Goal: Task Accomplishment & Management: Use online tool/utility

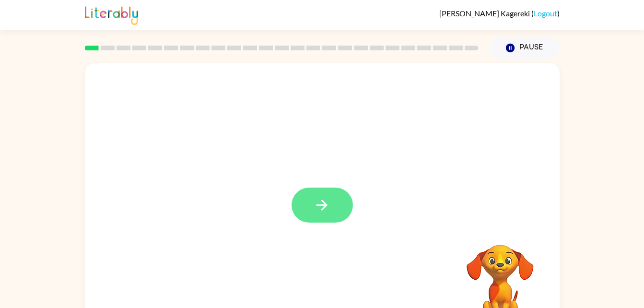
click at [340, 206] on button "button" at bounding box center [322, 205] width 61 height 35
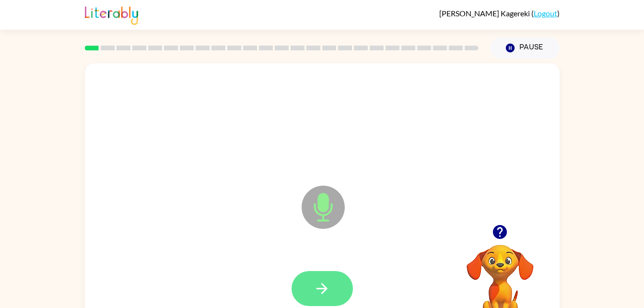
click at [338, 298] on button "button" at bounding box center [322, 288] width 61 height 35
click at [327, 284] on icon "button" at bounding box center [322, 288] width 17 height 17
click at [337, 290] on button "button" at bounding box center [322, 288] width 61 height 35
click at [329, 274] on button "button" at bounding box center [322, 288] width 61 height 35
click at [339, 290] on button "button" at bounding box center [322, 288] width 61 height 35
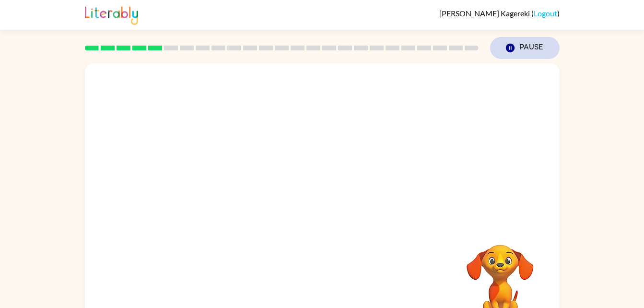
click at [507, 53] on icon "Pause" at bounding box center [510, 48] width 11 height 11
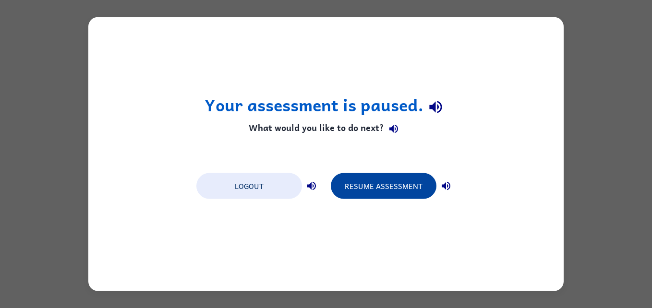
click at [370, 174] on button "Resume Assessment" at bounding box center [384, 186] width 106 height 26
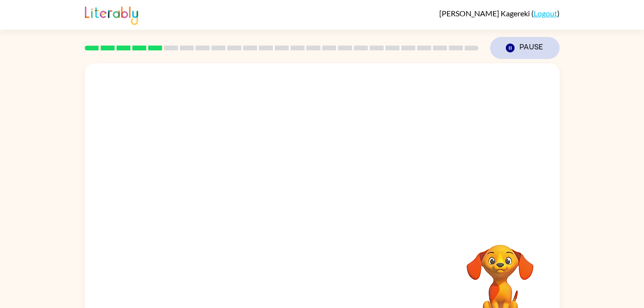
click at [511, 46] on icon "button" at bounding box center [510, 48] width 9 height 9
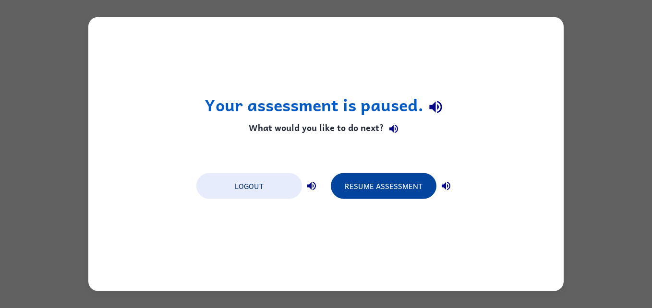
click at [391, 193] on button "Resume Assessment" at bounding box center [384, 186] width 106 height 26
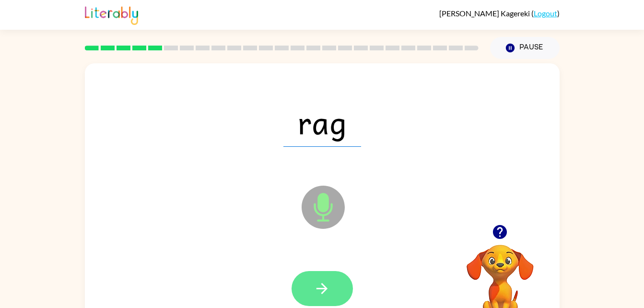
click at [332, 279] on button "button" at bounding box center [322, 288] width 61 height 35
click at [327, 289] on icon "button" at bounding box center [322, 288] width 11 height 11
click at [335, 288] on button "button" at bounding box center [322, 288] width 61 height 35
click at [337, 292] on button "button" at bounding box center [322, 288] width 61 height 35
click at [351, 286] on button "button" at bounding box center [322, 288] width 61 height 35
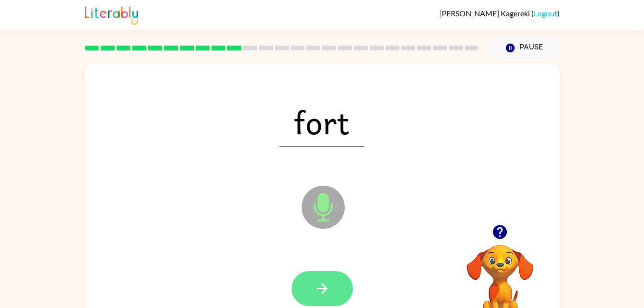
click at [321, 300] on button "button" at bounding box center [322, 288] width 61 height 35
click at [313, 279] on button "button" at bounding box center [322, 288] width 61 height 35
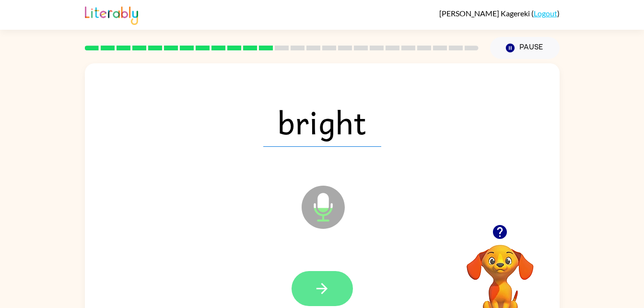
click at [334, 285] on button "button" at bounding box center [322, 288] width 61 height 35
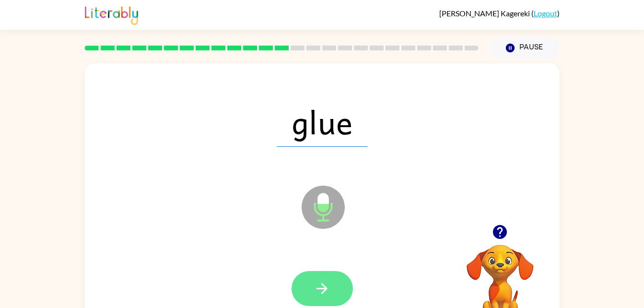
click at [335, 282] on button "button" at bounding box center [322, 288] width 61 height 35
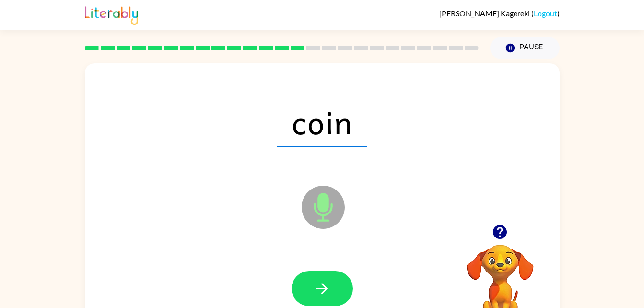
click at [218, 178] on div "Microphone The Microphone is here when it is your turn to talk" at bounding box center [300, 183] width 410 height 35
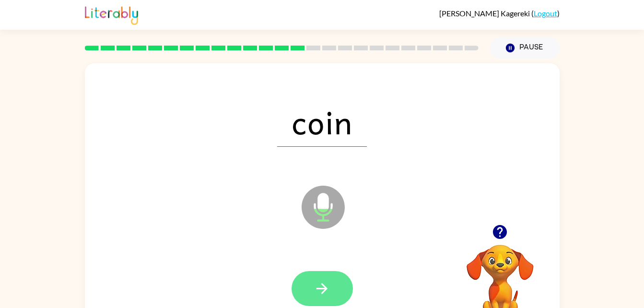
click at [324, 284] on icon "button" at bounding box center [322, 288] width 17 height 17
click at [319, 281] on icon "button" at bounding box center [322, 288] width 17 height 17
click at [342, 293] on button "button" at bounding box center [322, 288] width 61 height 35
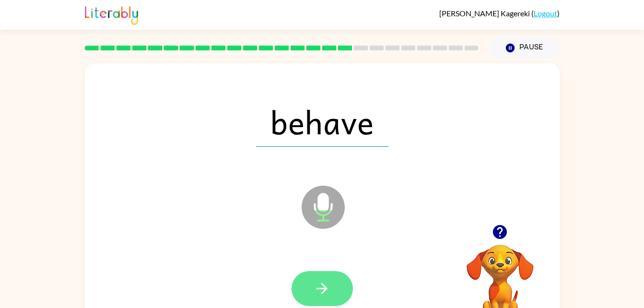
click at [334, 273] on button "button" at bounding box center [322, 288] width 61 height 35
click at [333, 282] on div at bounding box center [322, 288] width 61 height 35
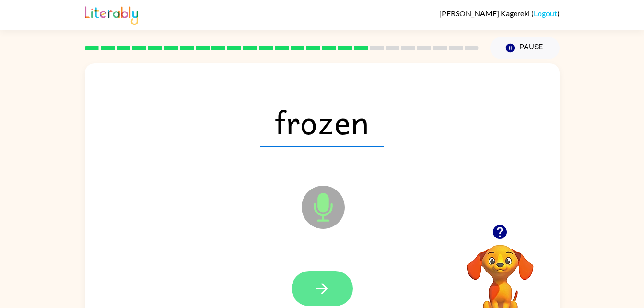
click at [351, 293] on button "button" at bounding box center [322, 288] width 61 height 35
click at [326, 293] on icon "button" at bounding box center [322, 288] width 17 height 17
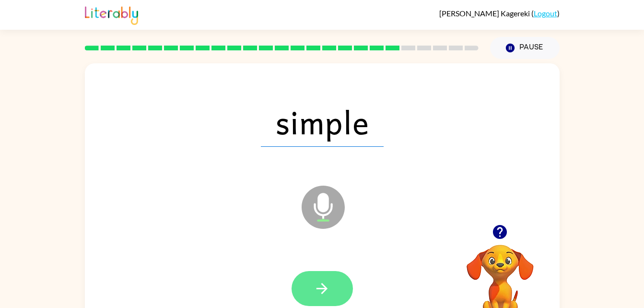
click at [327, 289] on icon "button" at bounding box center [322, 288] width 11 height 11
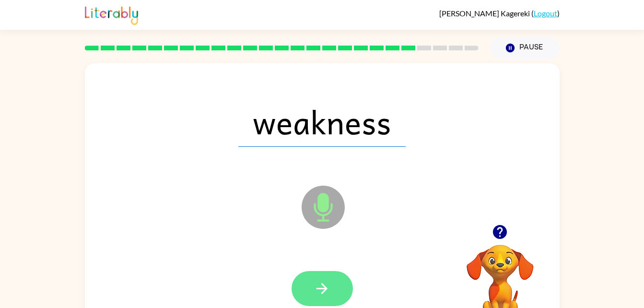
click at [334, 301] on button "button" at bounding box center [322, 288] width 61 height 35
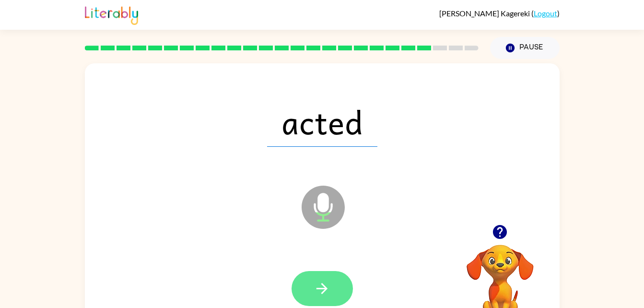
click at [326, 293] on icon "button" at bounding box center [322, 288] width 17 height 17
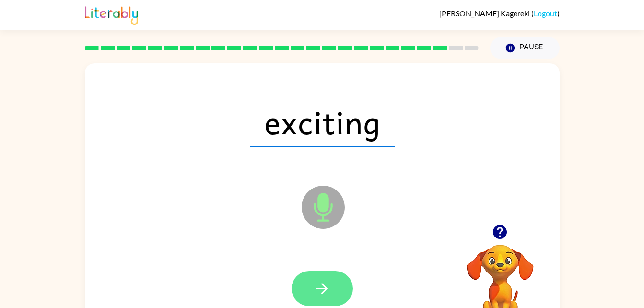
click at [339, 300] on button "button" at bounding box center [322, 288] width 61 height 35
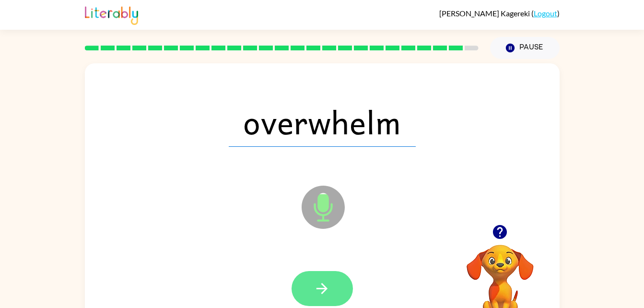
click at [327, 296] on icon "button" at bounding box center [322, 288] width 17 height 17
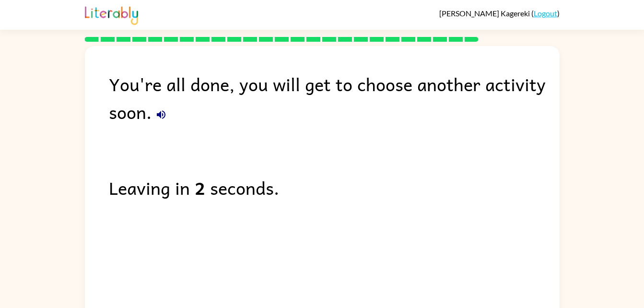
click at [159, 94] on div "You're all done, you will get to choose another activity soon." at bounding box center [334, 98] width 451 height 56
click at [156, 124] on div "You're all done, you will get to choose another activity soon." at bounding box center [334, 98] width 451 height 56
click at [168, 121] on div "You're all done, you will get to choose another activity soon." at bounding box center [334, 98] width 451 height 56
click at [156, 123] on div "You're all done, you will get to choose another activity soon." at bounding box center [334, 98] width 451 height 56
click at [160, 113] on icon "button" at bounding box center [161, 114] width 9 height 9
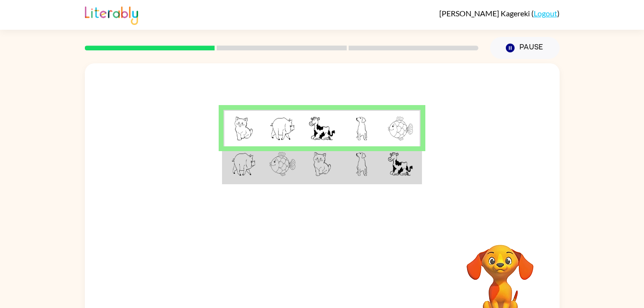
click at [318, 160] on img at bounding box center [322, 164] width 18 height 24
click at [318, 174] on img at bounding box center [322, 164] width 18 height 24
click at [328, 164] on img at bounding box center [322, 164] width 18 height 24
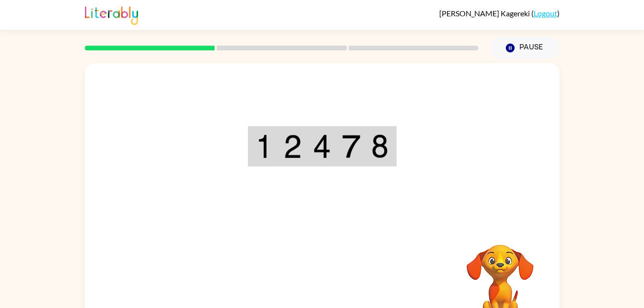
click at [335, 292] on div "Your browser must support playing .mp4 files to use Literably. Please try using…" at bounding box center [322, 200] width 475 height 274
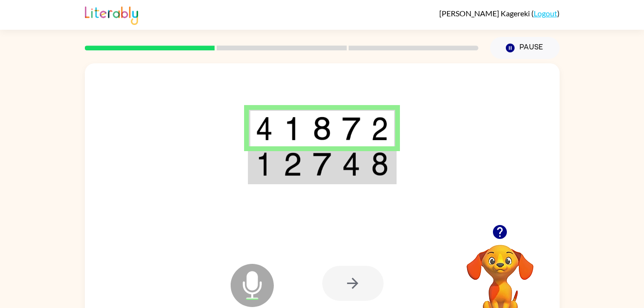
click at [356, 161] on img at bounding box center [351, 164] width 18 height 24
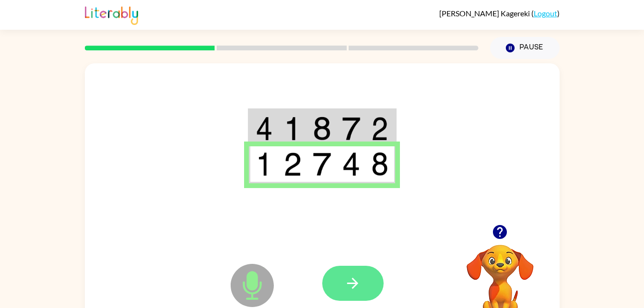
click at [353, 284] on icon "button" at bounding box center [352, 283] width 11 height 11
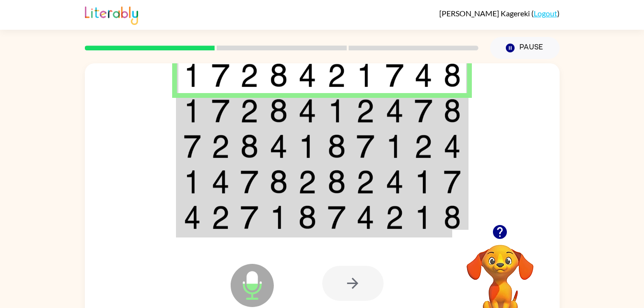
click at [303, 109] on img at bounding box center [307, 111] width 18 height 24
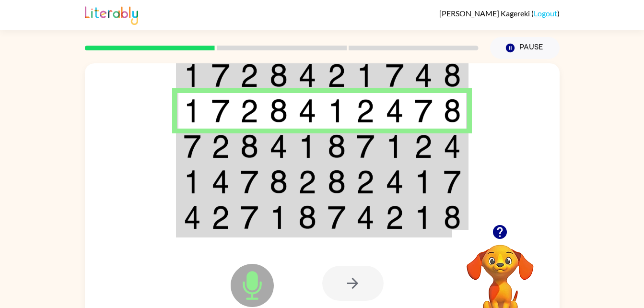
click at [437, 161] on td at bounding box center [423, 147] width 29 height 36
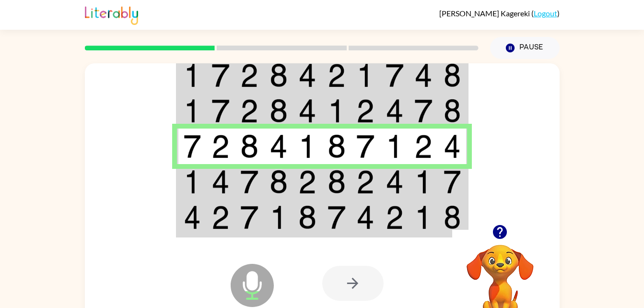
click at [235, 186] on td at bounding box center [249, 182] width 29 height 36
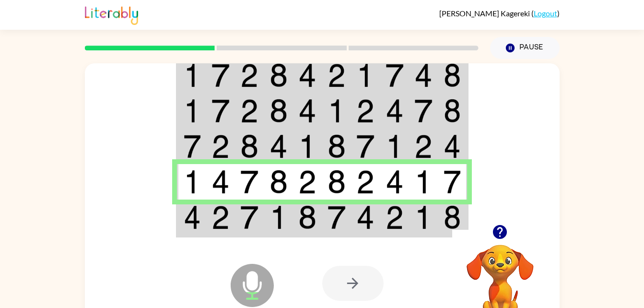
click at [396, 226] on img at bounding box center [395, 217] width 18 height 24
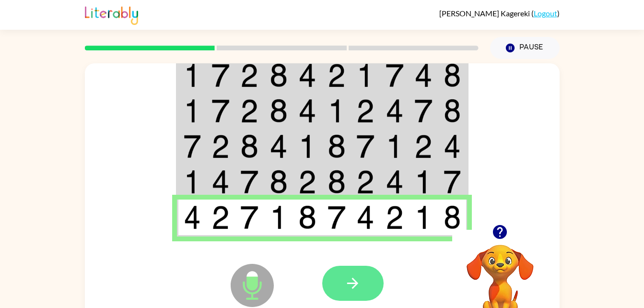
click at [359, 280] on icon "button" at bounding box center [352, 283] width 17 height 17
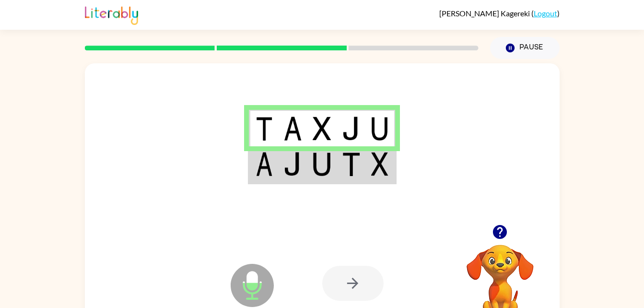
click at [362, 169] on td at bounding box center [351, 164] width 29 height 37
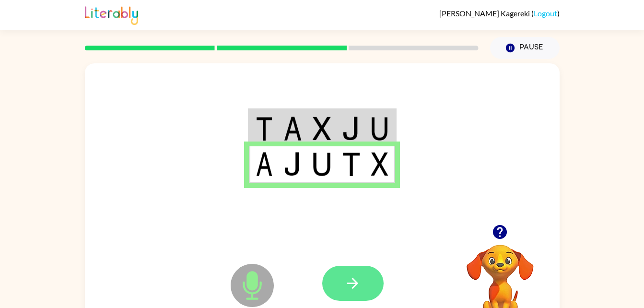
click at [356, 278] on icon "button" at bounding box center [352, 283] width 17 height 17
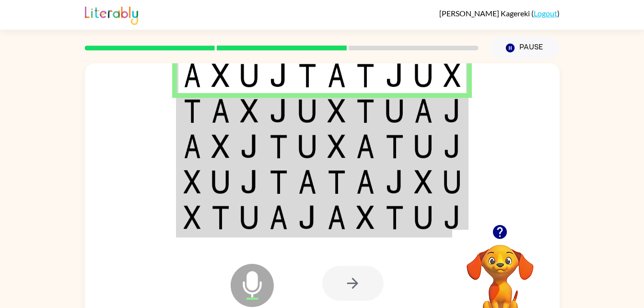
click at [433, 116] on img at bounding box center [424, 111] width 18 height 24
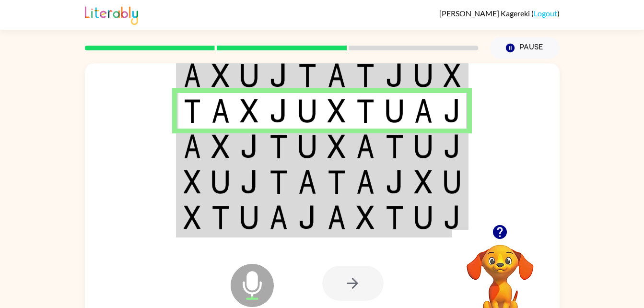
click at [454, 146] on img at bounding box center [452, 146] width 17 height 24
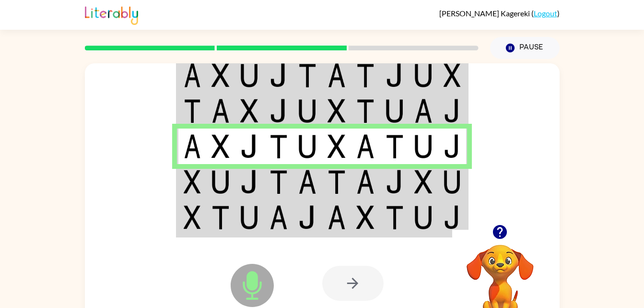
click at [441, 183] on td at bounding box center [453, 182] width 29 height 36
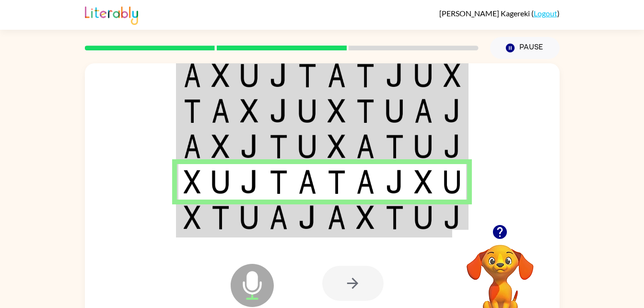
click at [345, 218] on img at bounding box center [337, 217] width 18 height 24
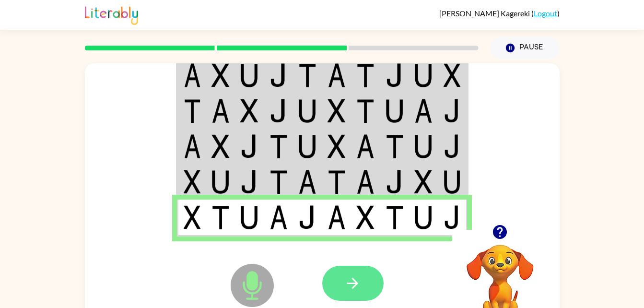
click at [379, 282] on button "button" at bounding box center [352, 283] width 61 height 35
